Goal: Information Seeking & Learning: Learn about a topic

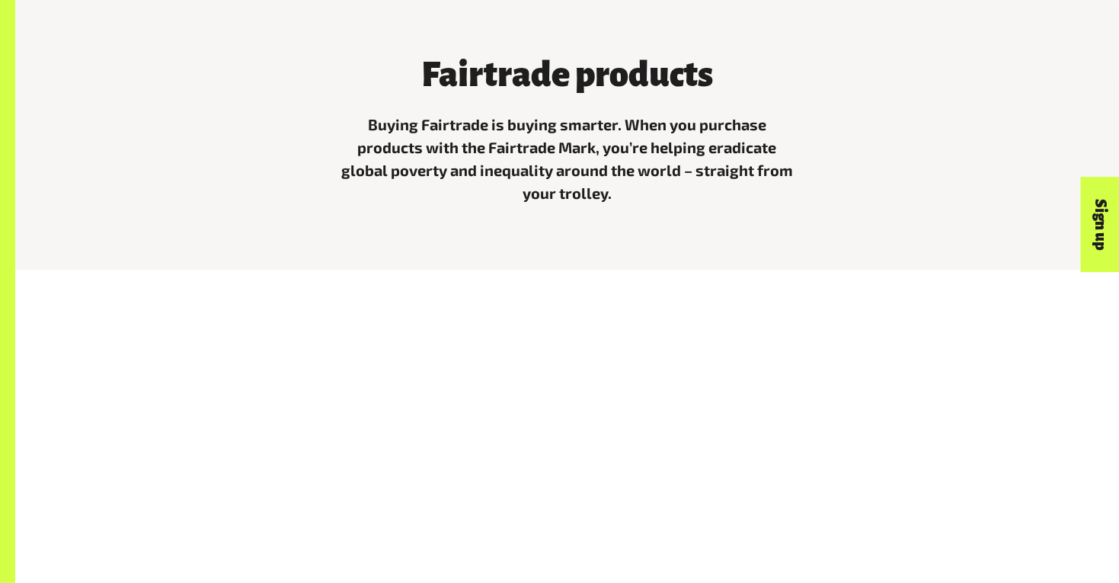
scroll to position [511, 0]
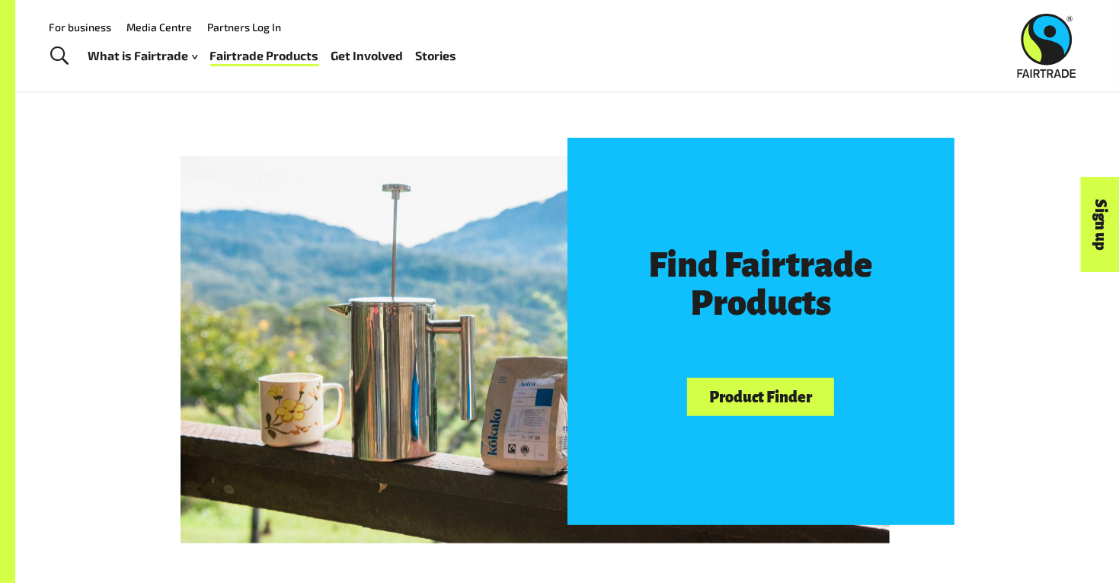
click at [517, 255] on div at bounding box center [535, 348] width 709 height 387
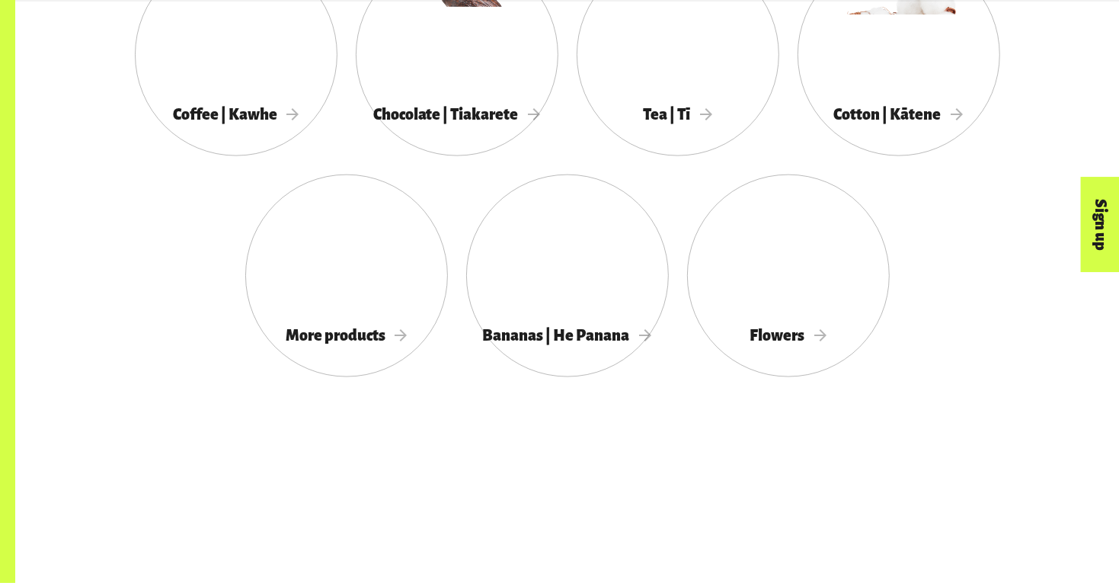
scroll to position [1528, 0]
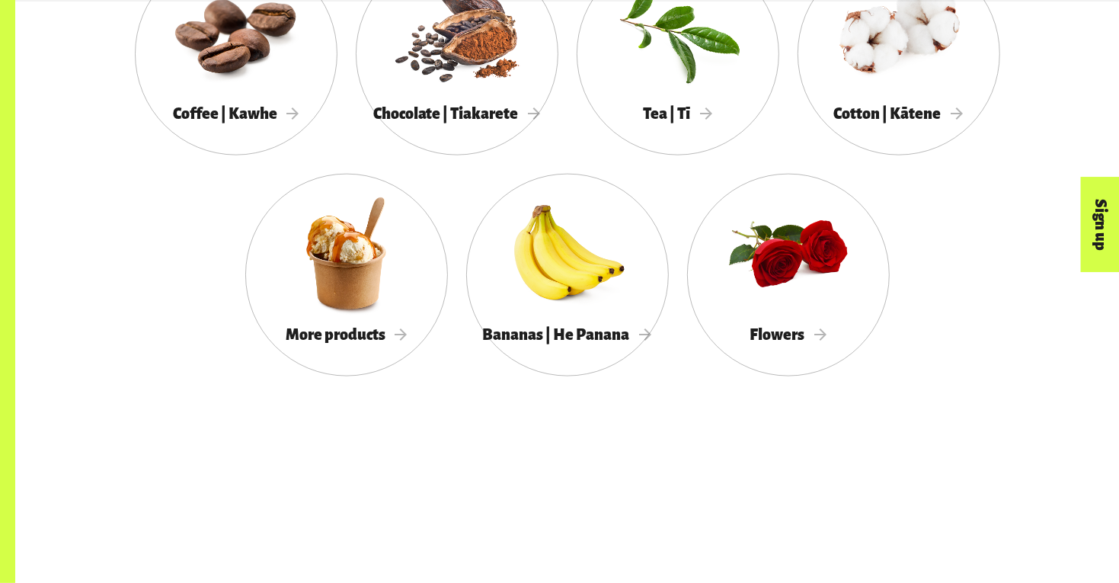
click at [517, 255] on div at bounding box center [567, 253] width 203 height 132
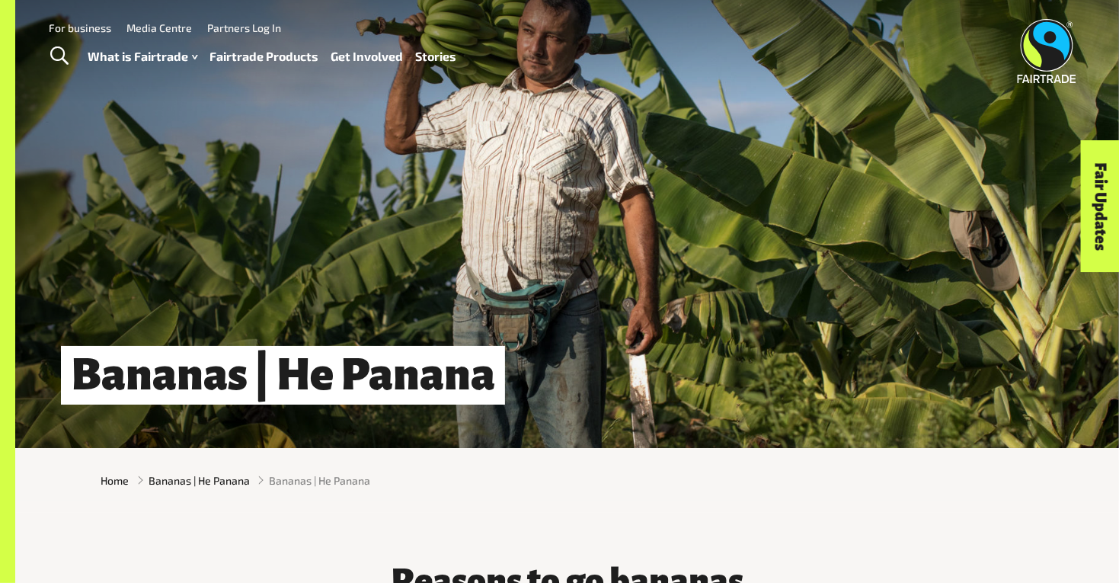
click at [1105, 189] on link "Fair Updates" at bounding box center [1100, 206] width 39 height 132
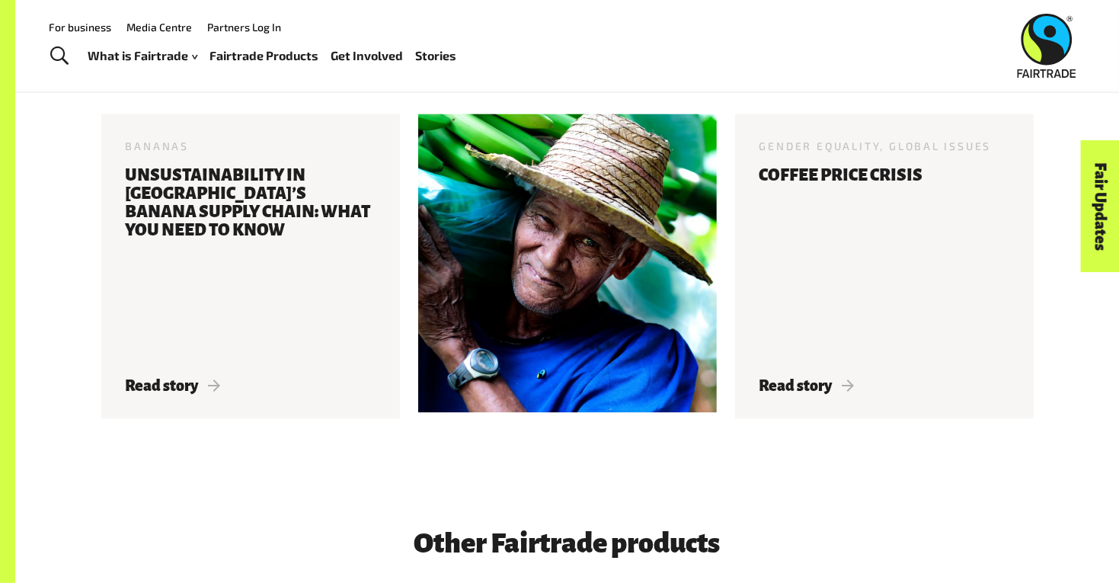
scroll to position [2540, 0]
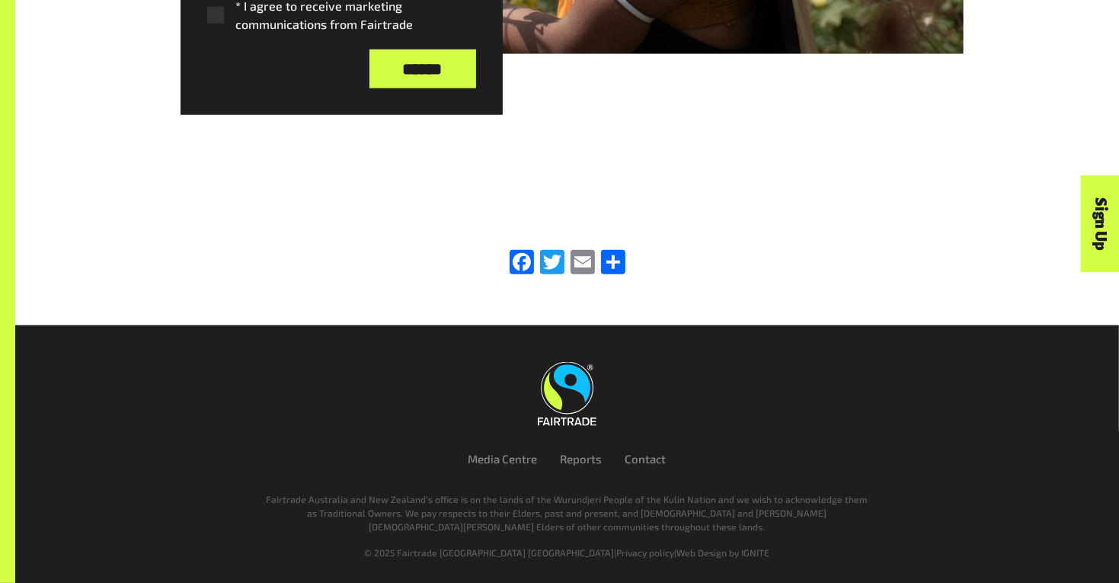
scroll to position [847, 0]
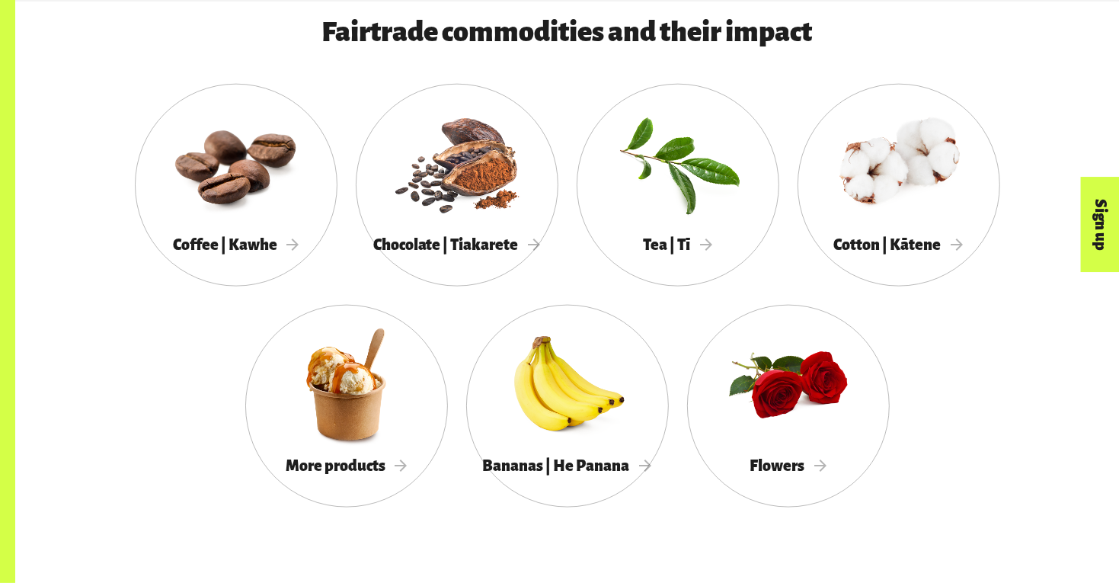
scroll to position [1403, 0]
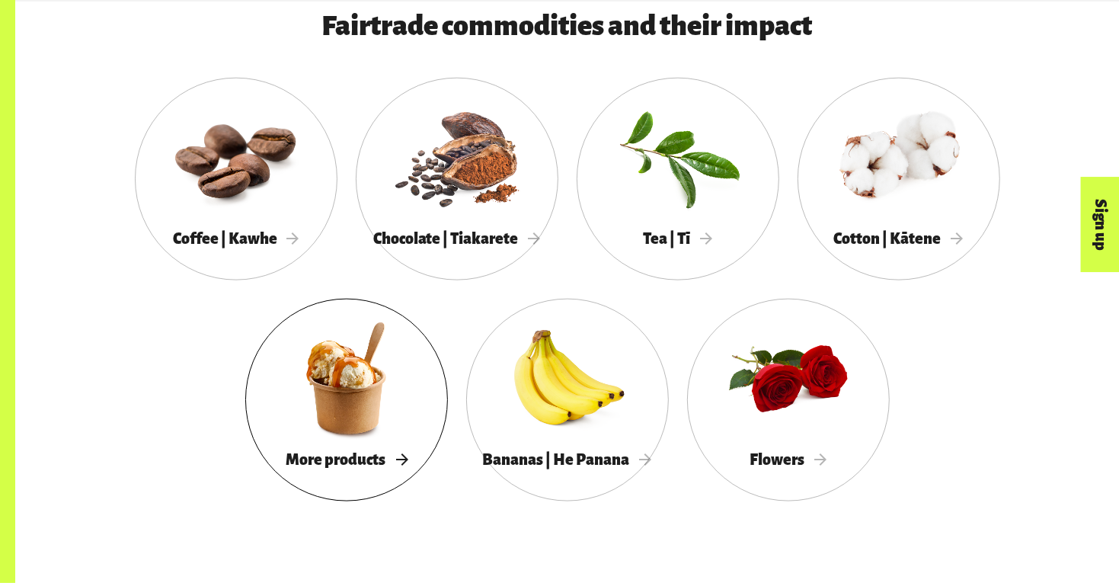
click at [349, 410] on div at bounding box center [346, 378] width 203 height 132
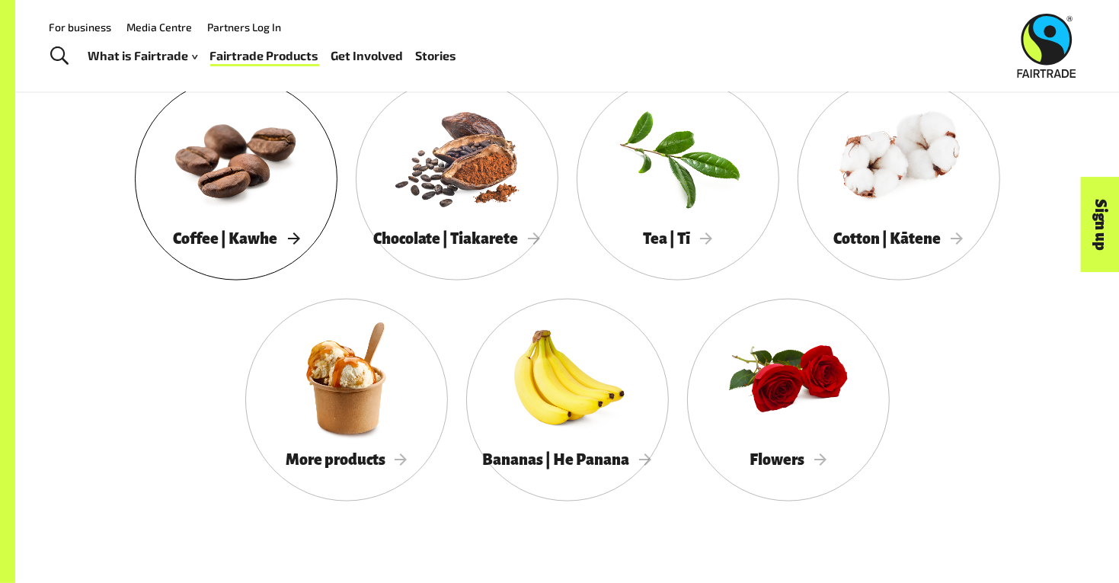
click at [192, 181] on div at bounding box center [236, 157] width 203 height 132
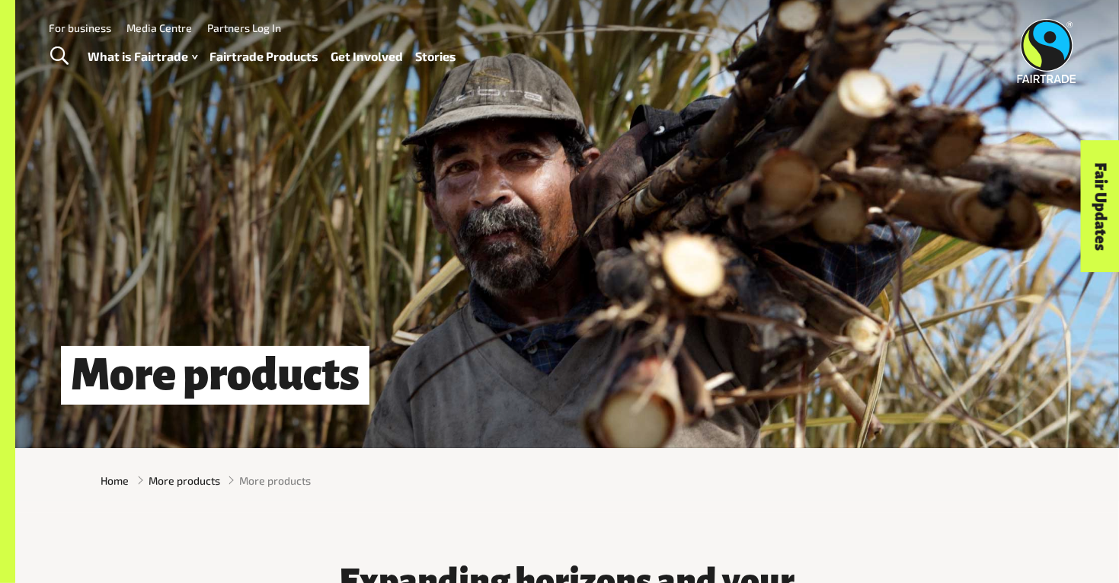
click at [349, 410] on div "More products" at bounding box center [567, 224] width 1104 height 448
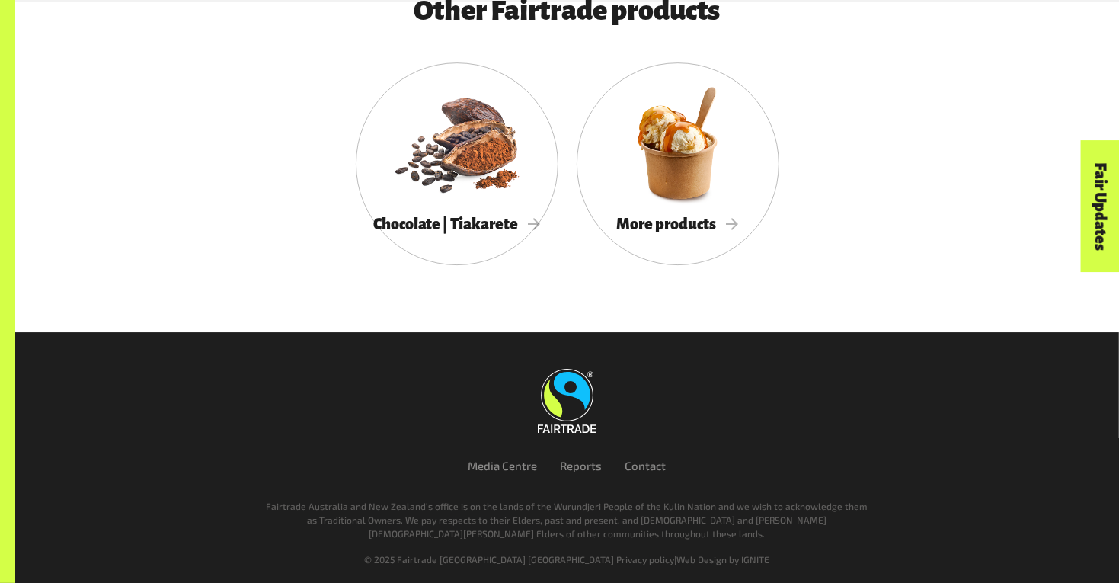
scroll to position [3828, 0]
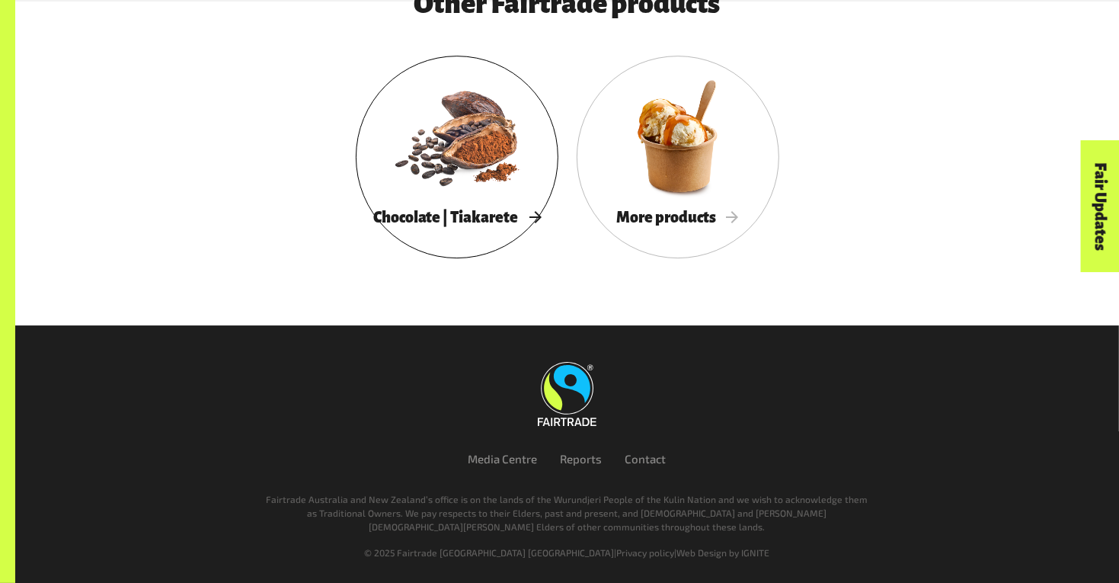
click at [469, 210] on span "Chocolate | Tiakarete" at bounding box center [457, 217] width 168 height 17
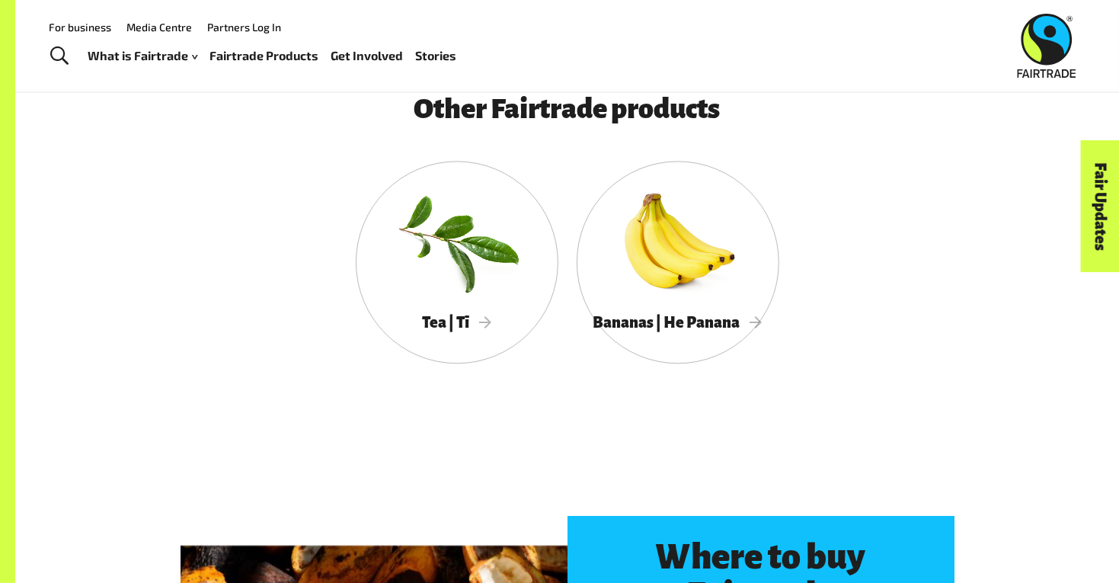
scroll to position [2794, 0]
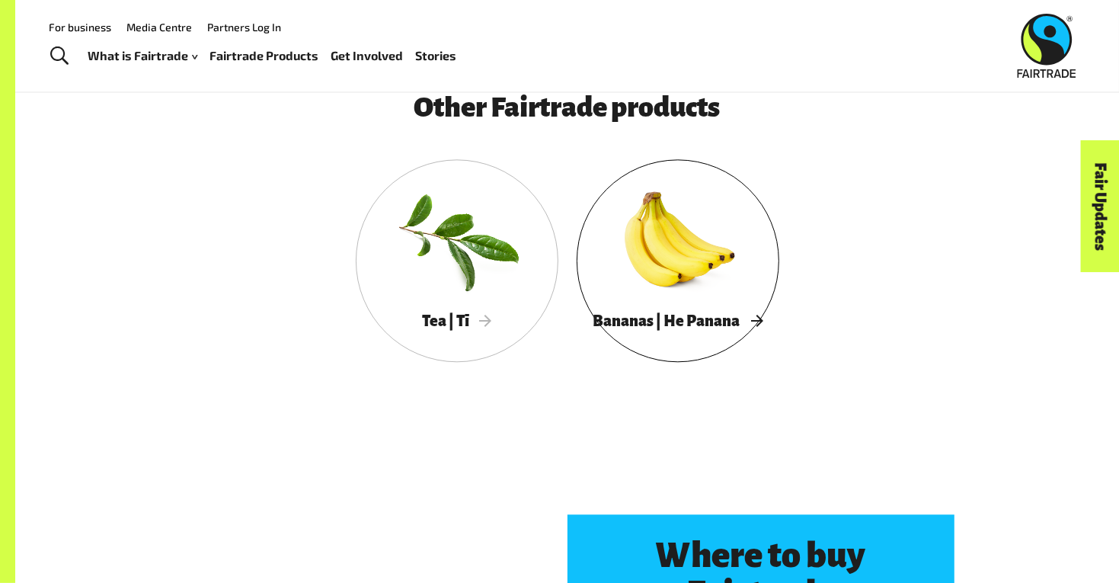
click at [655, 234] on div at bounding box center [678, 240] width 203 height 132
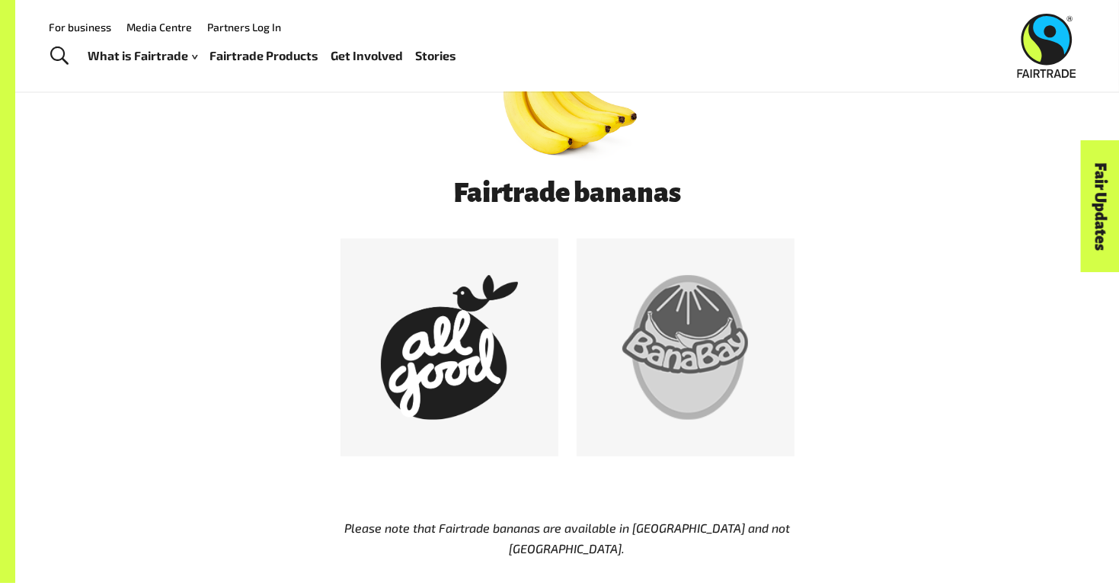
scroll to position [741, 0]
